Goal: Transaction & Acquisition: Book appointment/travel/reservation

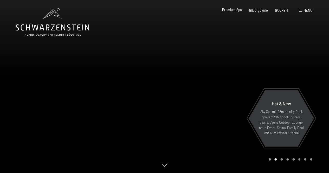
click at [231, 10] on span "Premium Spa" at bounding box center [232, 10] width 20 height 4
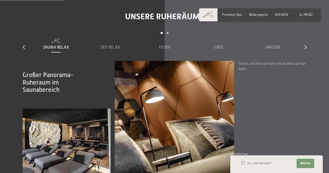
scroll to position [573, 0]
click at [231, 14] on span "Premium Spa" at bounding box center [232, 14] width 20 height 4
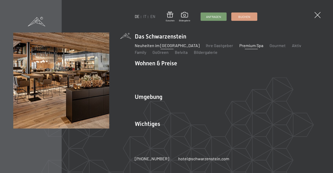
click at [145, 17] on link "IT" at bounding box center [144, 16] width 3 height 4
click at [145, 16] on link "IT" at bounding box center [144, 16] width 3 height 4
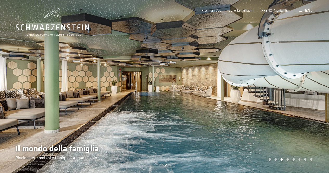
click at [307, 10] on span "Menu" at bounding box center [308, 10] width 9 height 4
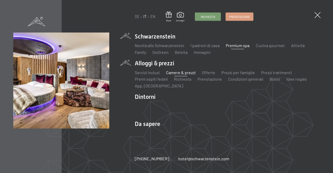
click at [181, 74] on link "Camere & prezzi" at bounding box center [181, 72] width 30 height 5
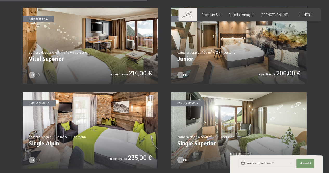
scroll to position [579, 0]
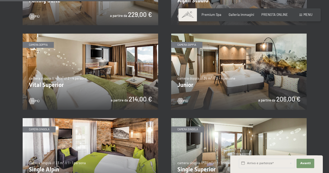
click at [261, 84] on img at bounding box center [239, 72] width 136 height 76
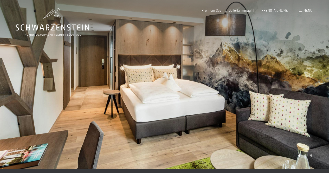
click at [235, 93] on div at bounding box center [247, 84] width 165 height 169
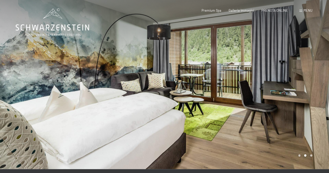
click at [235, 93] on div at bounding box center [247, 84] width 165 height 169
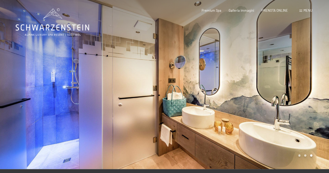
click at [235, 93] on div at bounding box center [247, 84] width 165 height 169
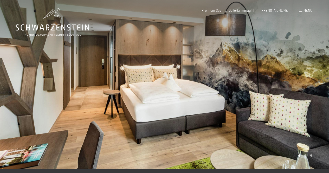
click at [235, 93] on div at bounding box center [247, 84] width 165 height 169
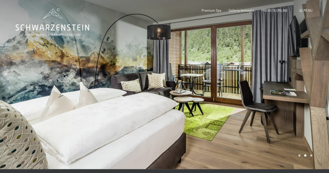
click at [235, 93] on div at bounding box center [247, 84] width 165 height 169
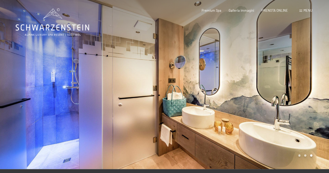
click at [235, 93] on div at bounding box center [247, 84] width 165 height 169
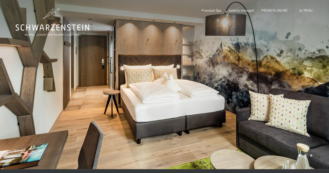
click at [309, 11] on span "Menu" at bounding box center [308, 10] width 9 height 4
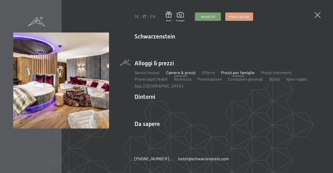
click at [239, 73] on link "Prezzi per famiglie" at bounding box center [239, 72] width 34 height 5
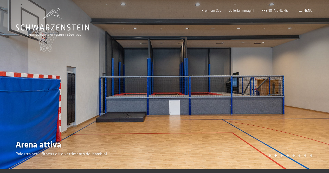
click at [308, 11] on span "Menu" at bounding box center [308, 10] width 9 height 4
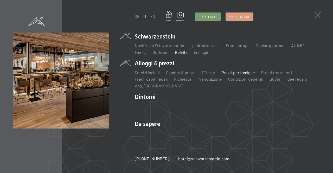
click at [184, 53] on link "Belvita" at bounding box center [181, 52] width 13 height 5
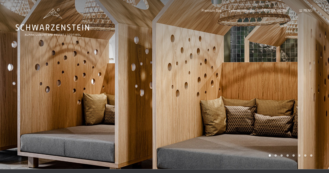
click at [317, 92] on div at bounding box center [247, 84] width 165 height 169
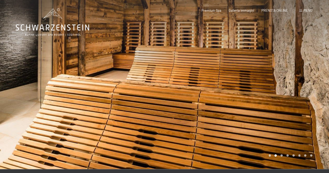
click at [317, 92] on div at bounding box center [247, 84] width 165 height 169
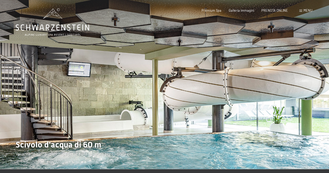
click at [317, 92] on div at bounding box center [247, 84] width 165 height 169
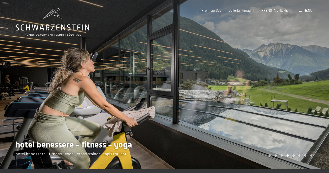
click at [317, 92] on div at bounding box center [247, 84] width 165 height 169
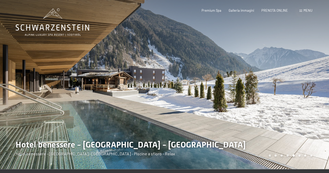
click at [317, 92] on div at bounding box center [247, 84] width 165 height 169
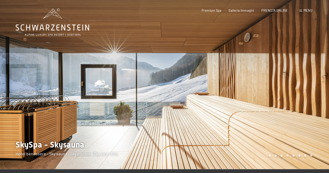
click at [317, 92] on div at bounding box center [247, 84] width 165 height 169
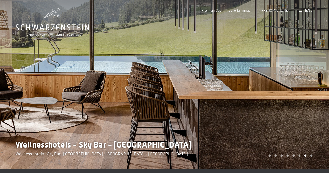
click at [317, 92] on div at bounding box center [247, 84] width 165 height 169
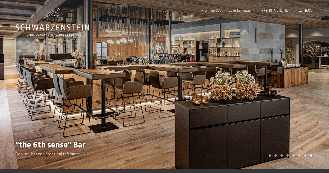
click at [317, 92] on div at bounding box center [247, 84] width 165 height 169
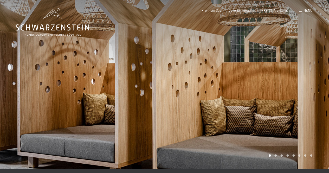
click at [26, 91] on div at bounding box center [82, 84] width 165 height 169
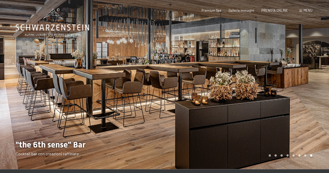
click at [310, 80] on div at bounding box center [247, 84] width 165 height 169
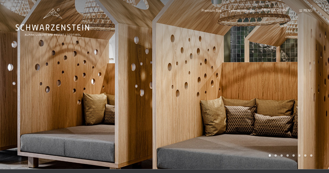
click at [276, 9] on span "PRENOTA ONLINE" at bounding box center [275, 10] width 27 height 4
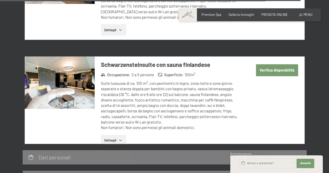
scroll to position [1690, 0]
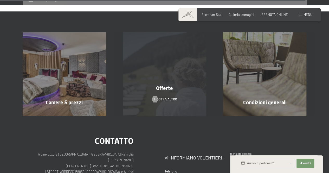
click at [164, 85] on span "Offerte" at bounding box center [164, 88] width 17 height 6
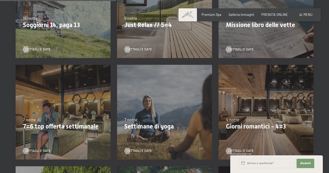
scroll to position [286, 0]
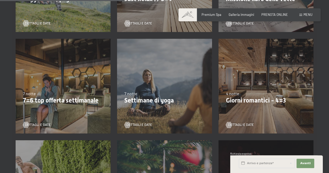
click at [253, 99] on p "Giorni romantici - 4=3" at bounding box center [266, 101] width 80 height 8
click at [245, 125] on span "Dettagli e Date" at bounding box center [246, 125] width 26 height 5
